Goal: Register for event/course

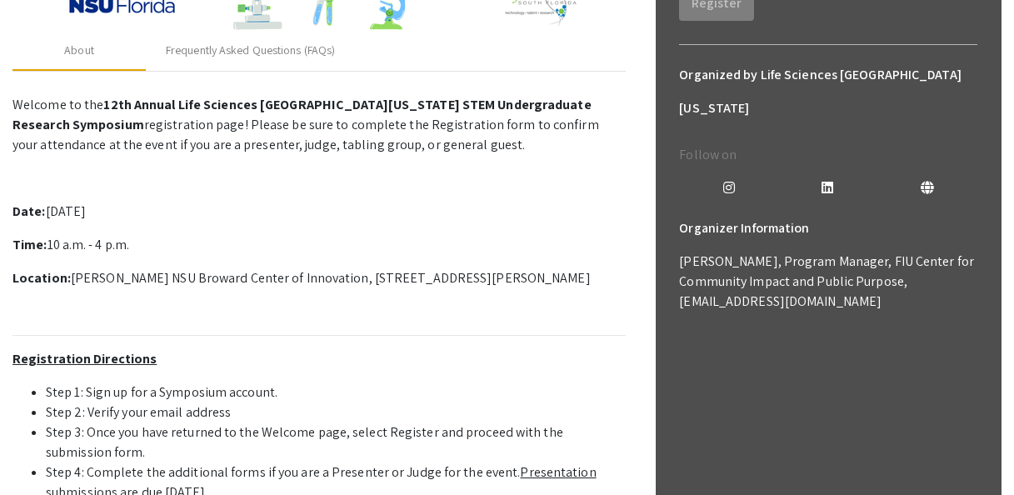
scroll to position [417, 0]
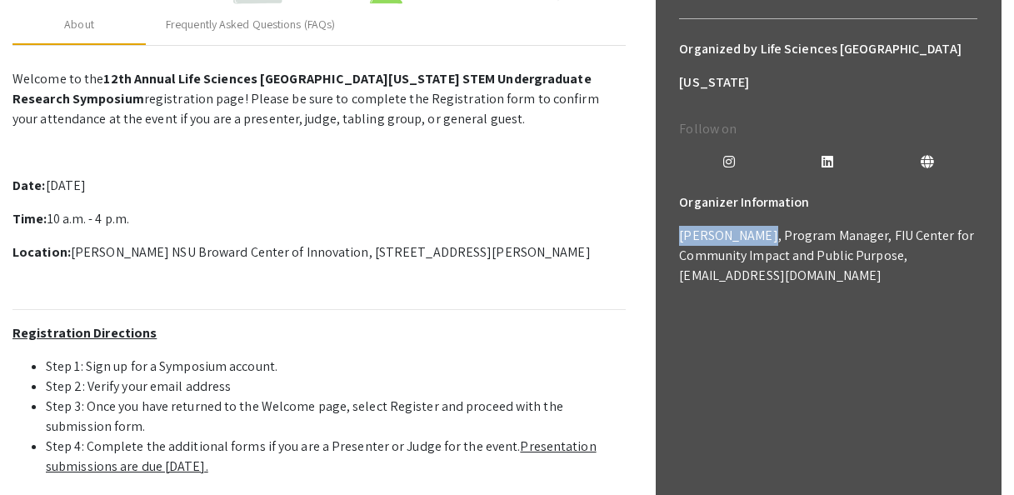
drag, startPoint x: 688, startPoint y: 199, endPoint x: 748, endPoint y: 203, distance: 59.3
click at [748, 203] on div "Organizer Information [PERSON_NAME], Program Manager, FIU Center for Community …" at bounding box center [828, 249] width 325 height 127
copy p "[PERSON_NAME]"
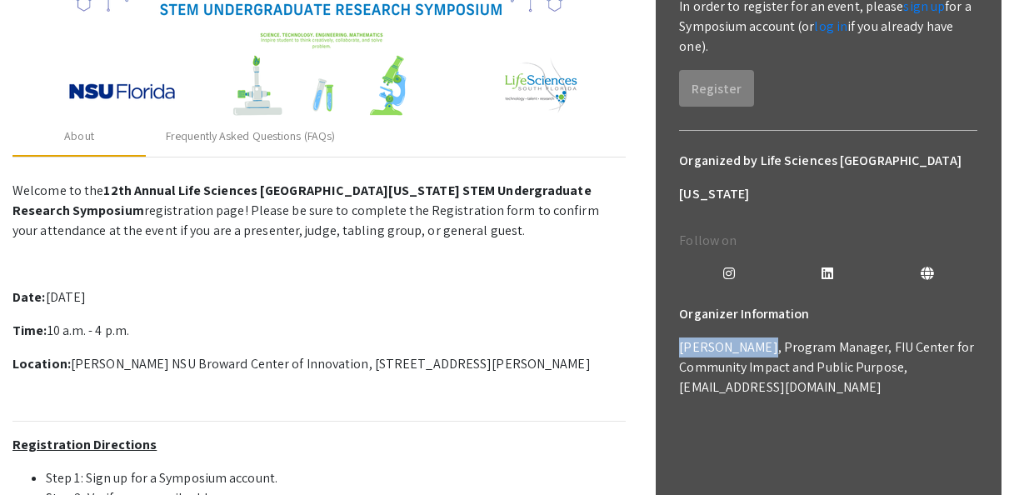
scroll to position [308, 0]
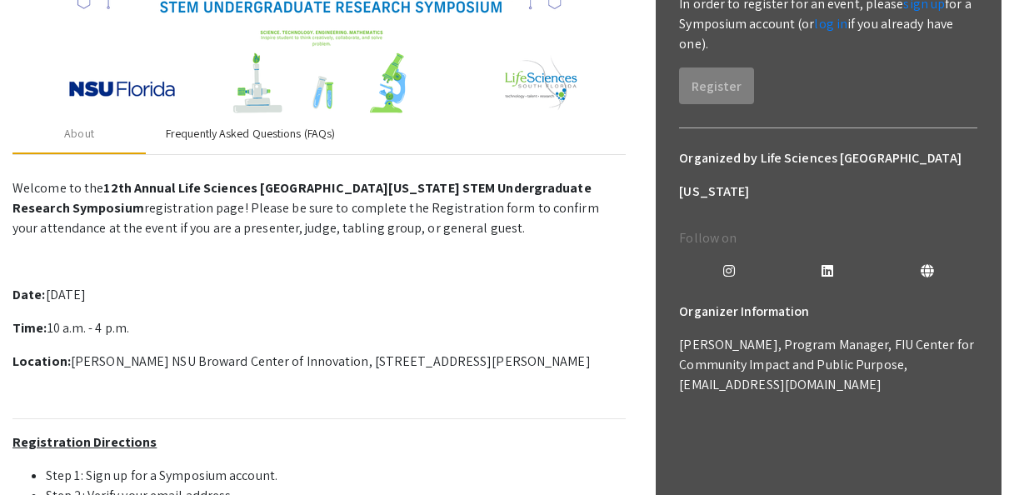
click at [277, 144] on div "Frequently Asked Questions (FAQs)" at bounding box center [250, 134] width 209 height 40
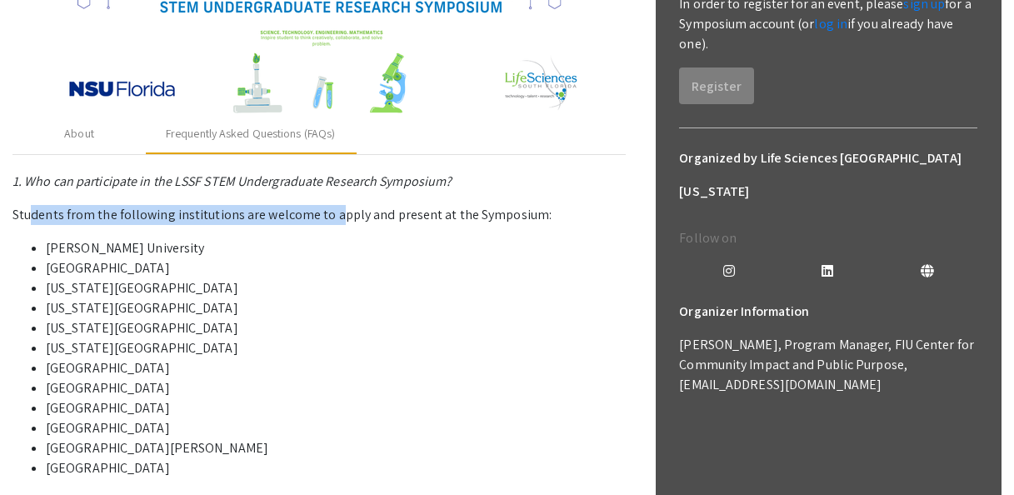
drag, startPoint x: 49, startPoint y: 213, endPoint x: 329, endPoint y: 217, distance: 280.1
click at [329, 217] on p "Students from the following institutions are welcome to apply and present at th…" at bounding box center [319, 215] width 613 height 20
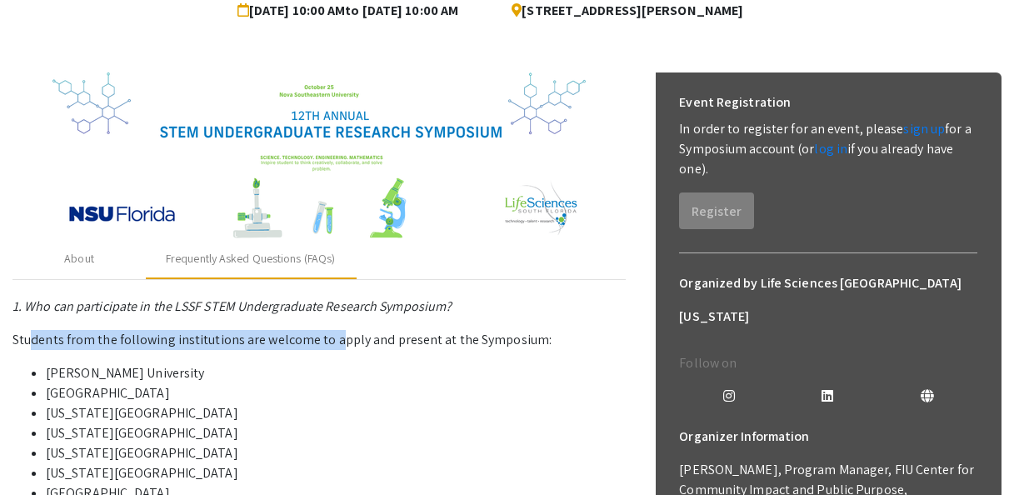
scroll to position [287, 0]
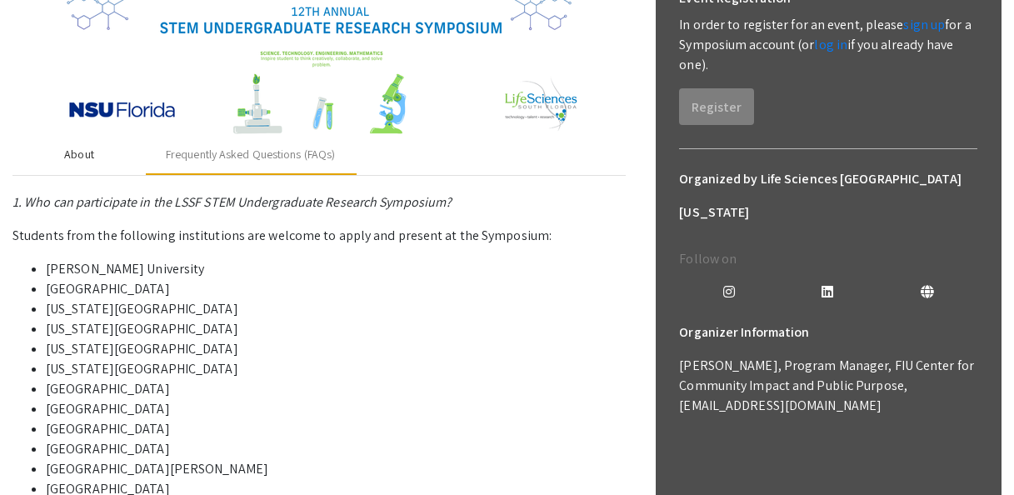
click at [66, 157] on div "About" at bounding box center [79, 155] width 30 height 18
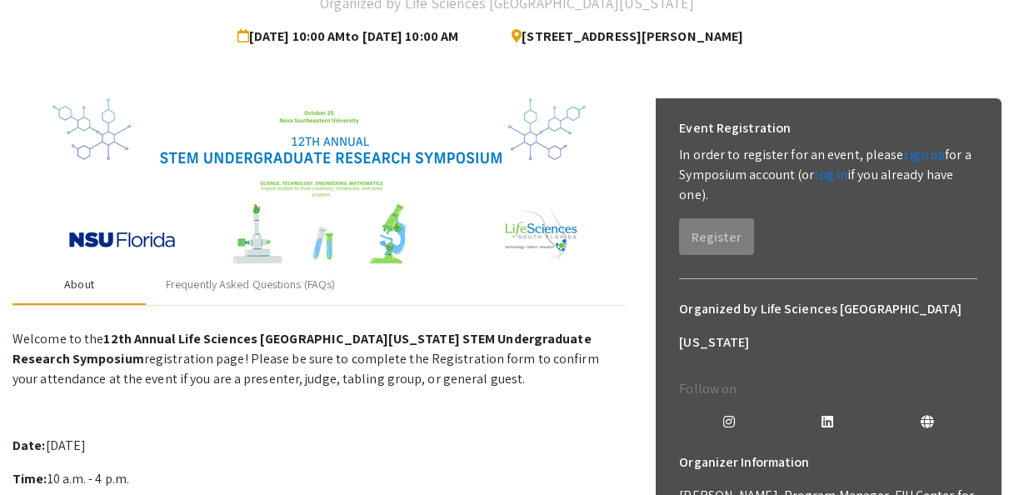
scroll to position [250, 0]
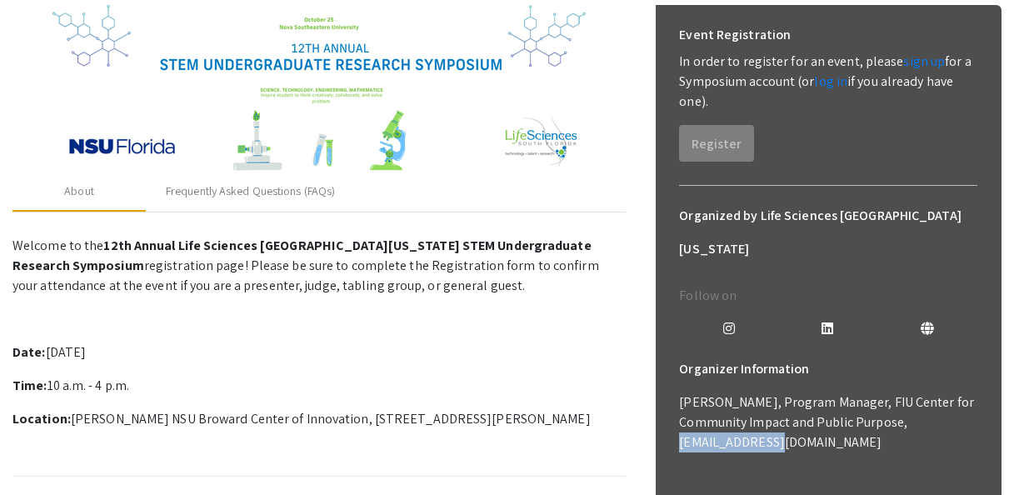
drag, startPoint x: 777, startPoint y: 414, endPoint x: 675, endPoint y: 415, distance: 101.7
click at [675, 415] on div "Organizer Information [PERSON_NAME], Program Manager, FIU Center for Community …" at bounding box center [828, 416] width 325 height 127
copy p "[EMAIL_ADDRESS][DOMAIN_NAME]"
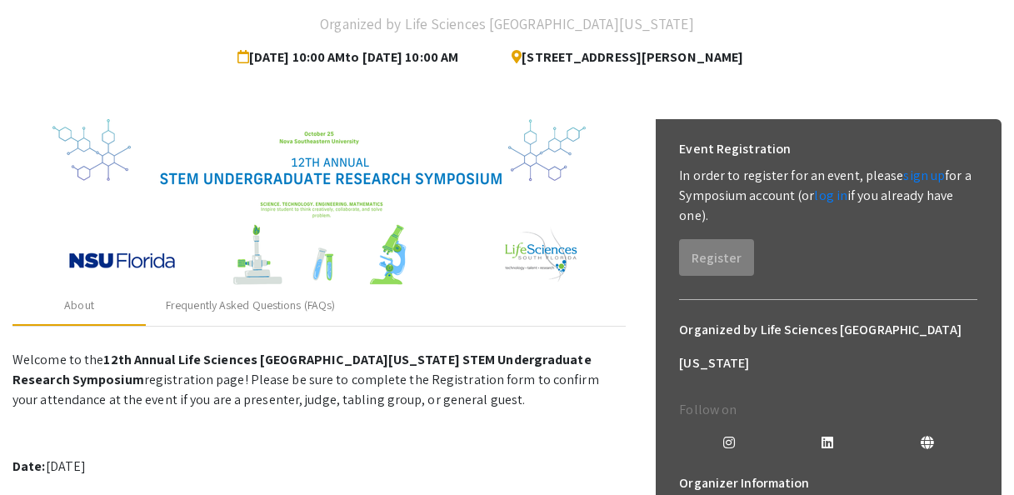
scroll to position [83, 0]
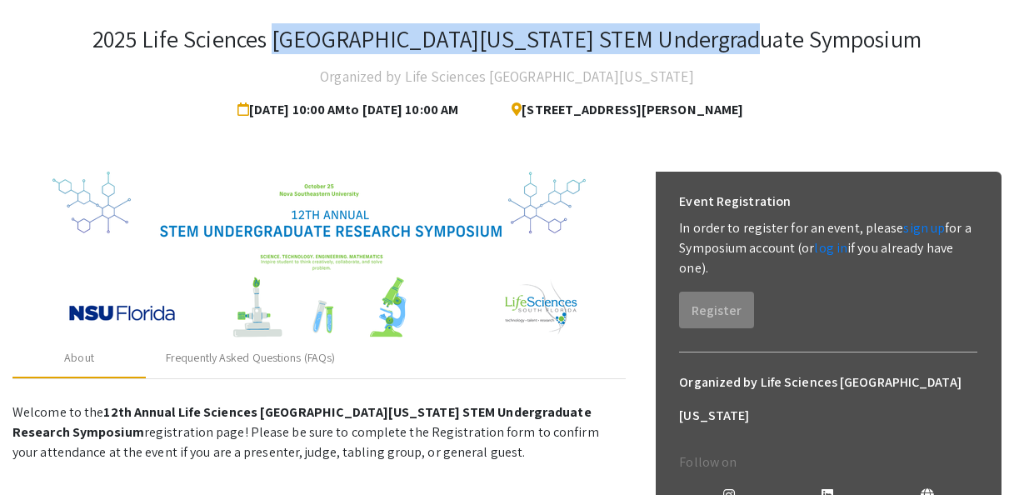
drag, startPoint x: 848, startPoint y: 38, endPoint x: 365, endPoint y: 33, distance: 483.4
click at [365, 33] on div "2025 Life Sciences [GEOGRAPHIC_DATA][US_STATE] STEM Undergraduate Symposium Org…" at bounding box center [507, 76] width 989 height 102
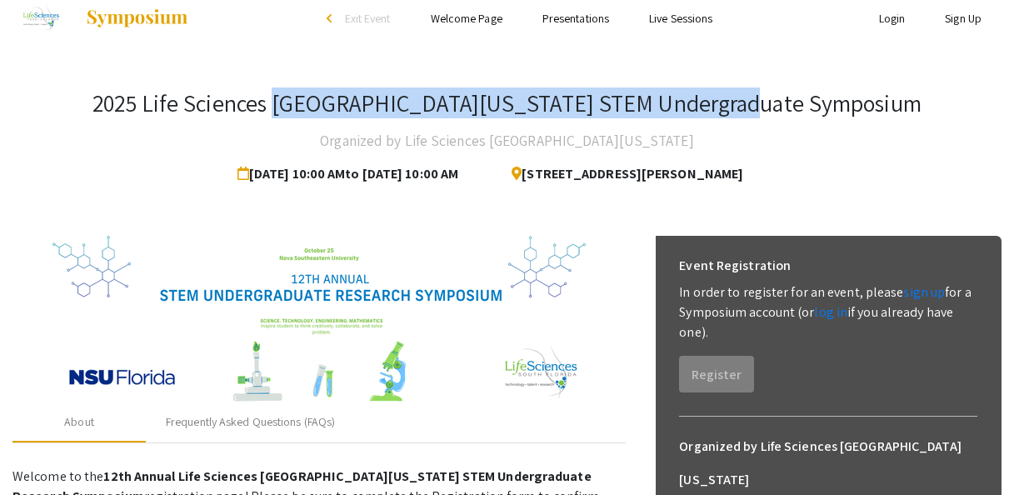
scroll to position [0, 0]
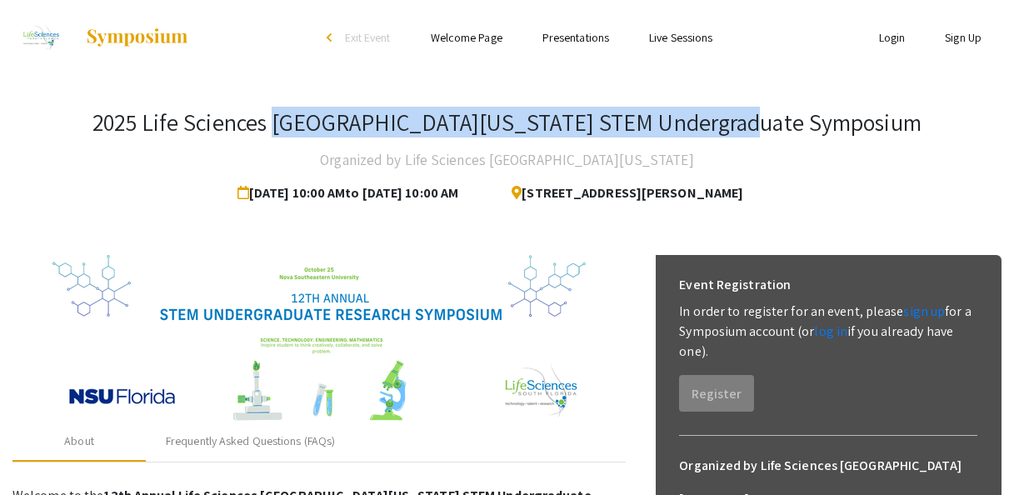
copy h3 "[GEOGRAPHIC_DATA][US_STATE] STEM Undergraduate Symposium"
drag, startPoint x: 395, startPoint y: 126, endPoint x: 382, endPoint y: 123, distance: 13.7
click at [394, 126] on h3 "2025 Life Sciences [GEOGRAPHIC_DATA][US_STATE] STEM Undergraduate Symposium" at bounding box center [507, 122] width 829 height 28
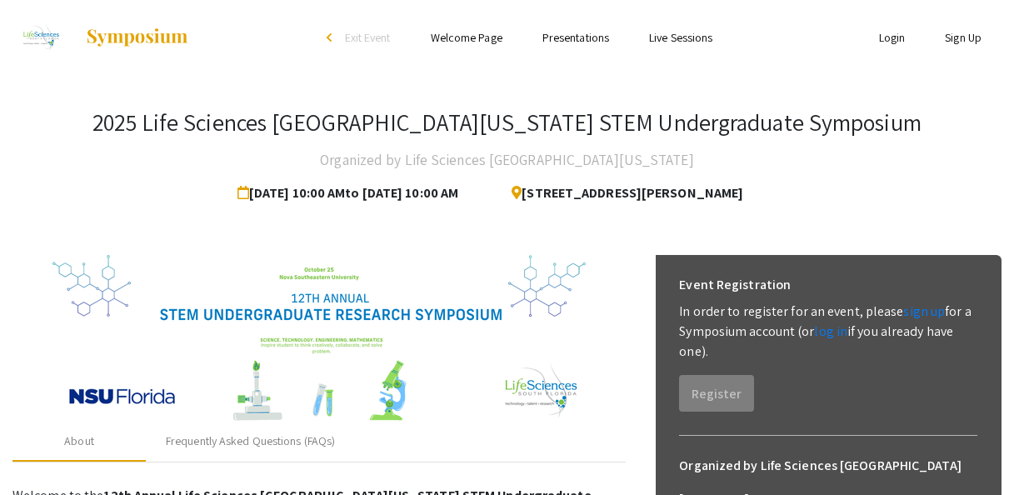
click at [232, 123] on h3 "2025 Life Sciences [GEOGRAPHIC_DATA][US_STATE] STEM Undergraduate Symposium" at bounding box center [507, 122] width 829 height 28
